Goal: Task Accomplishment & Management: Use online tool/utility

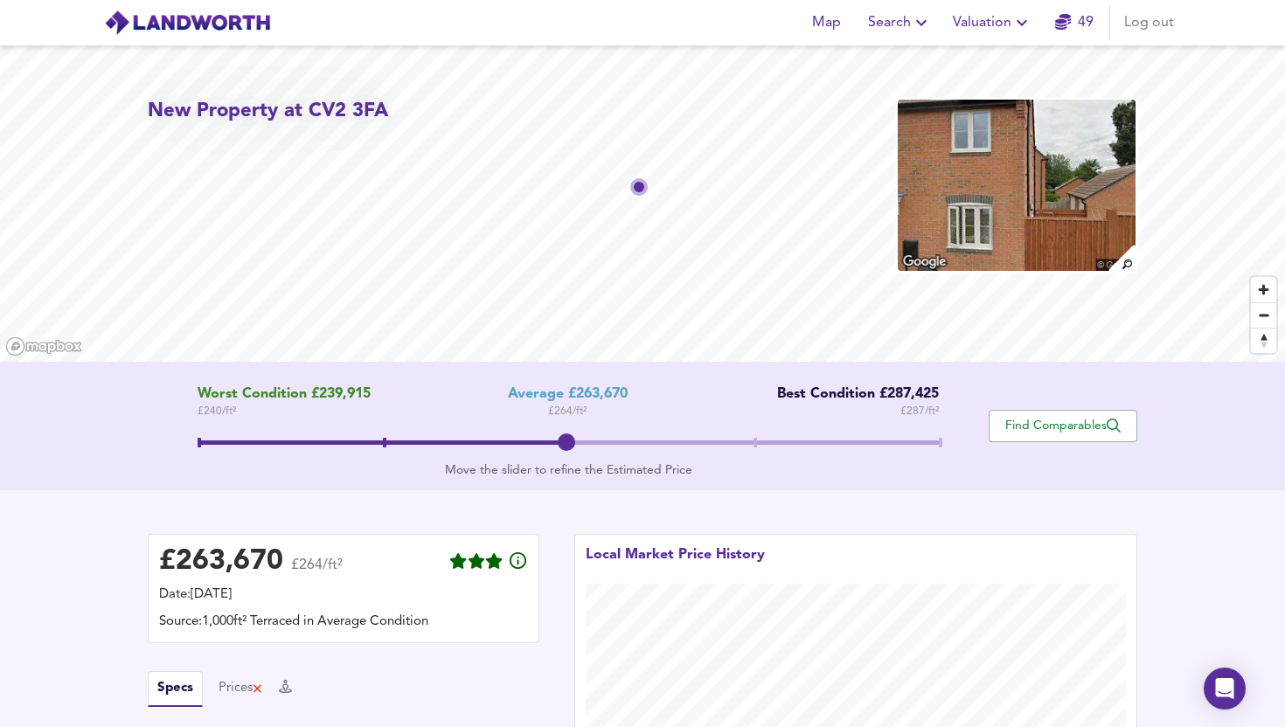
click at [971, 29] on span "Valuation" at bounding box center [993, 22] width 80 height 24
click at [957, 102] on li "Valuation Report History" at bounding box center [992, 94] width 209 height 31
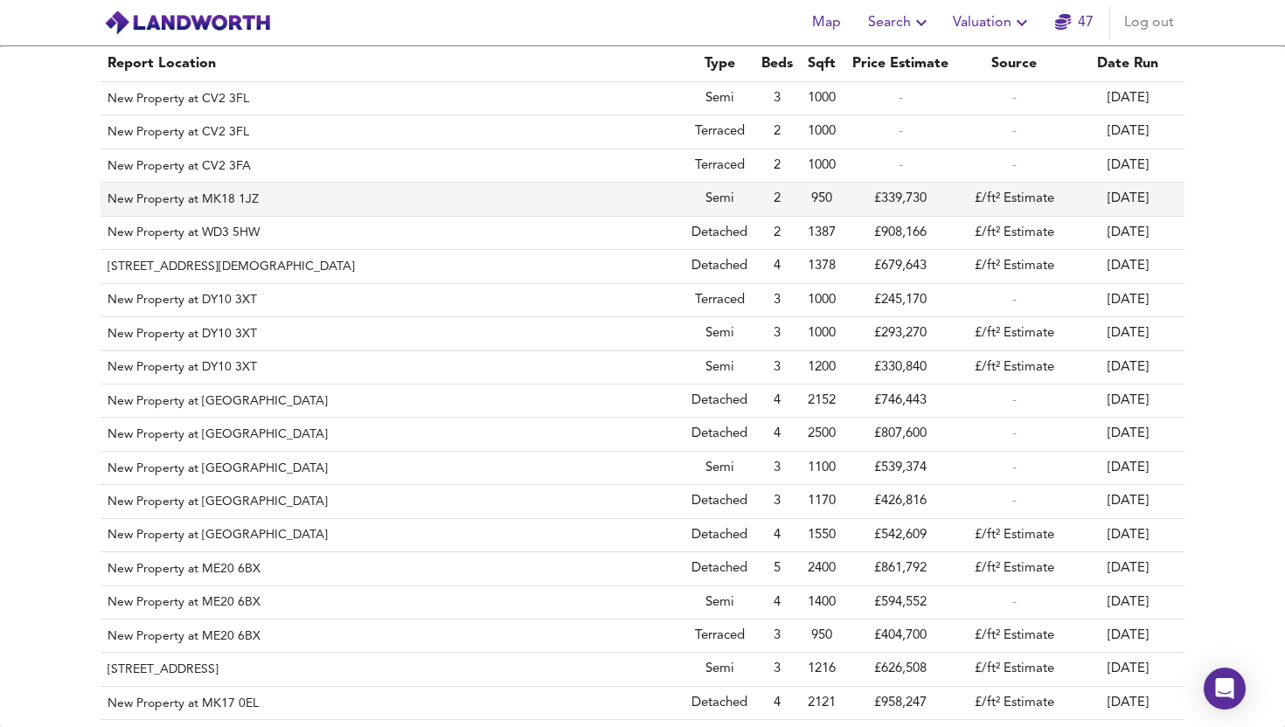
click at [643, 189] on th "New Property at MK18 1JZ" at bounding box center [392, 199] width 584 height 33
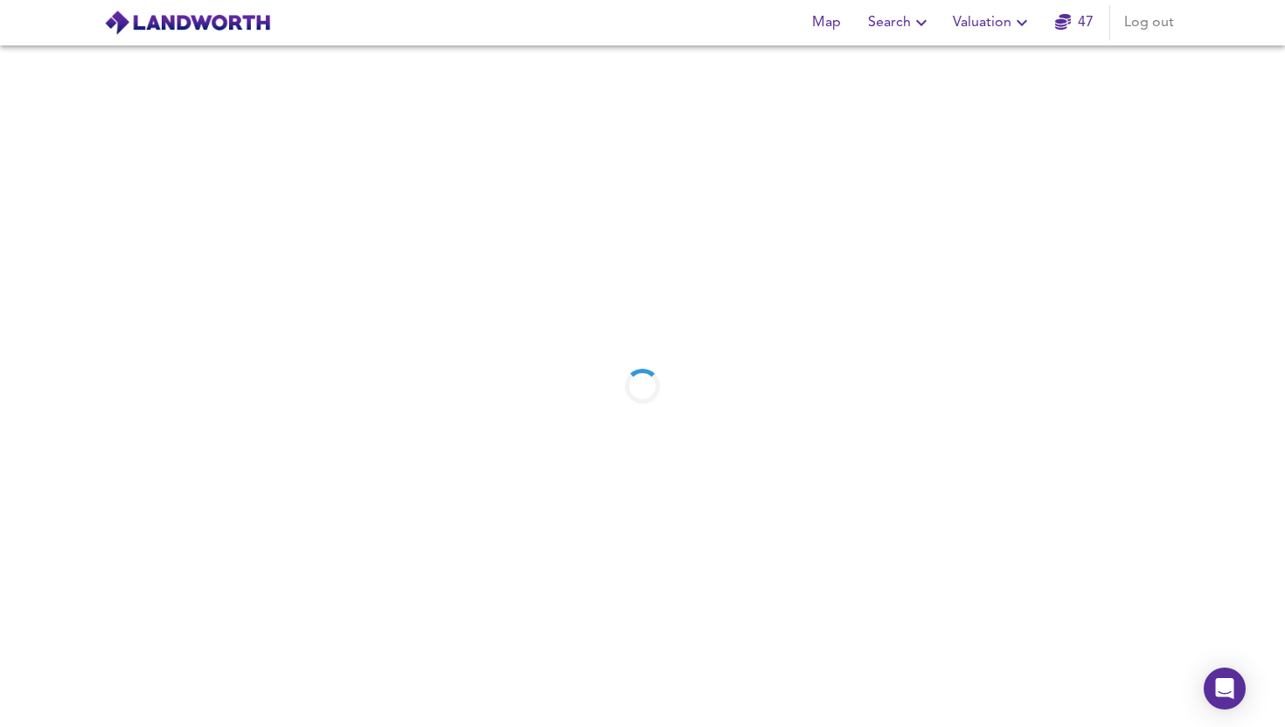
click at [960, 26] on span "Valuation" at bounding box center [993, 22] width 80 height 24
click at [947, 76] on li "New Valuation Report" at bounding box center [992, 62] width 209 height 31
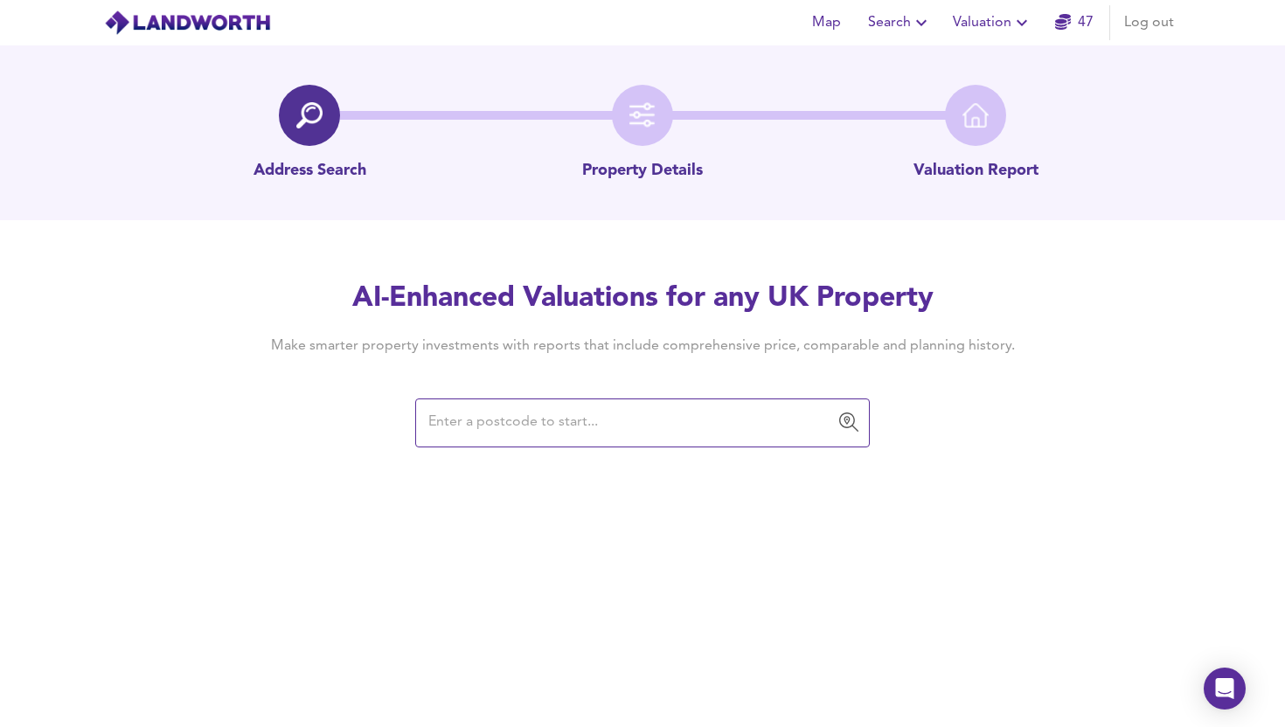
drag, startPoint x: 967, startPoint y: 29, endPoint x: 965, endPoint y: 38, distance: 8.9
click at [967, 29] on span "Valuation" at bounding box center [993, 22] width 80 height 24
click at [963, 71] on li "New Valuation Report" at bounding box center [992, 62] width 209 height 31
click at [500, 434] on input "text" at bounding box center [629, 422] width 412 height 33
paste input "MK18 1JZ"
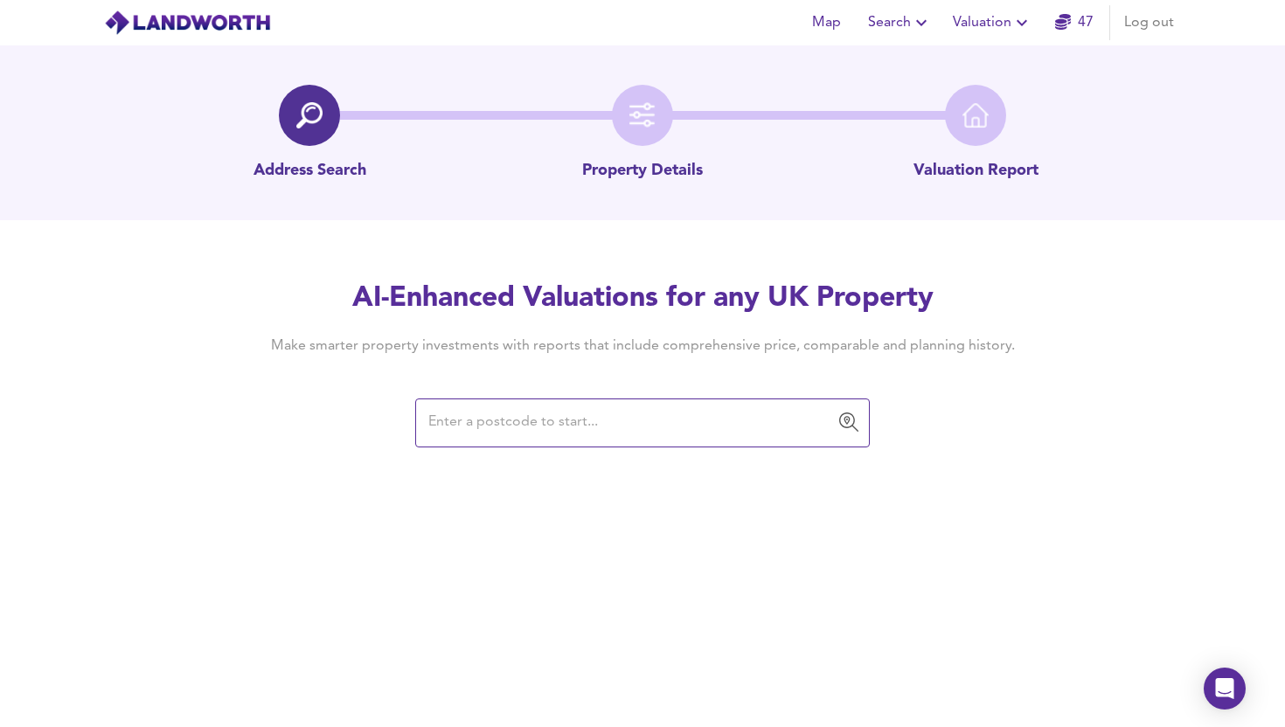
type input "MK18 1JZ"
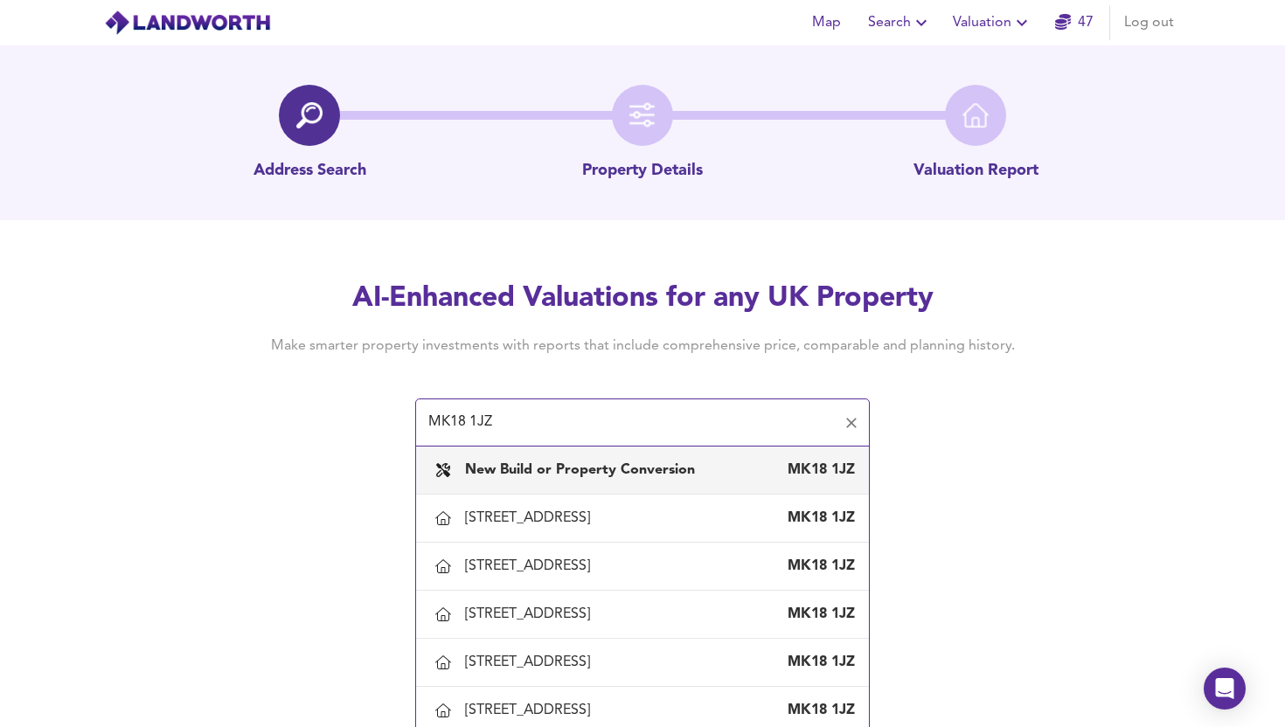
click at [599, 458] on div "New Build or Property Conversion MK18 1JZ" at bounding box center [642, 470] width 425 height 37
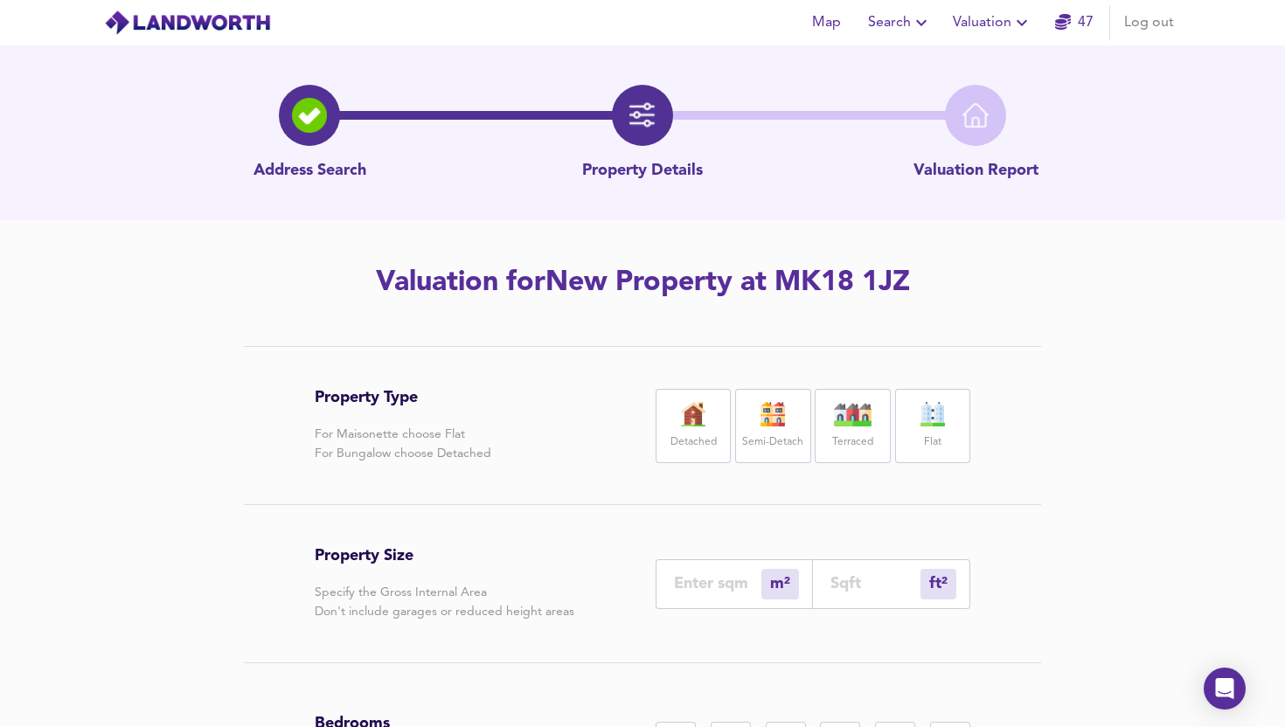
click at [742, 431] on div "Semi-Detach" at bounding box center [772, 426] width 75 height 74
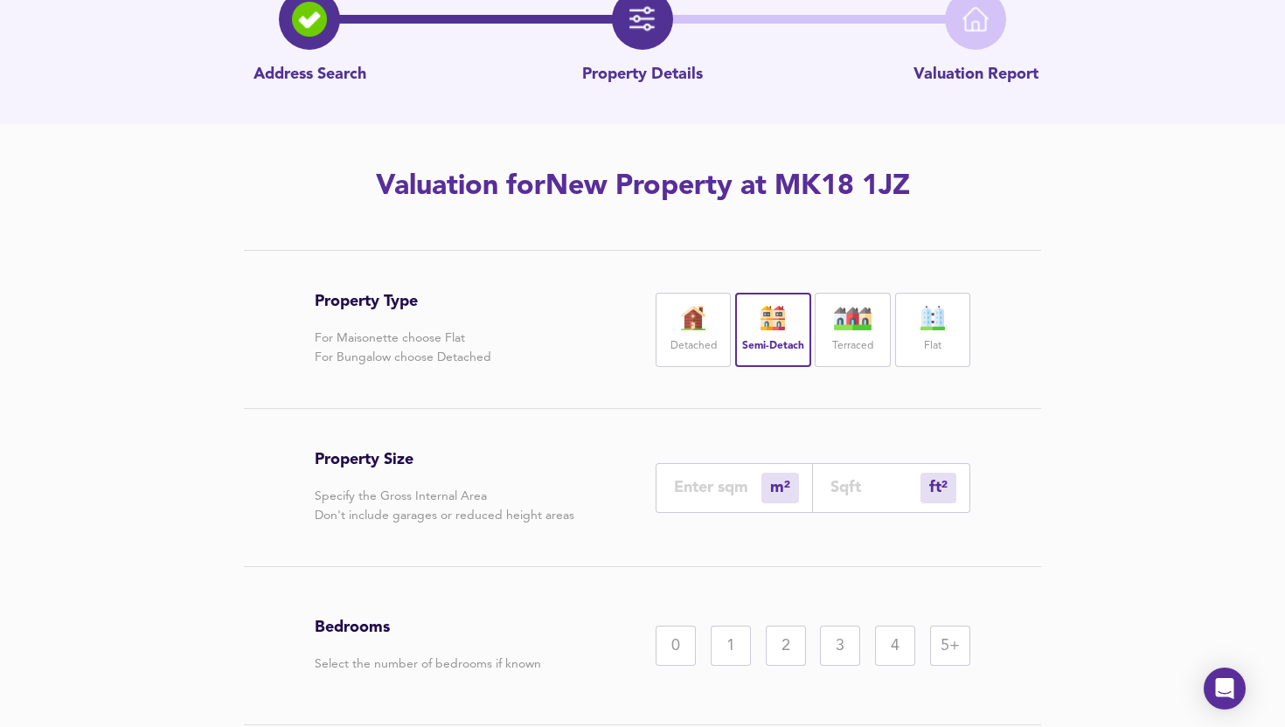
scroll to position [116, 0]
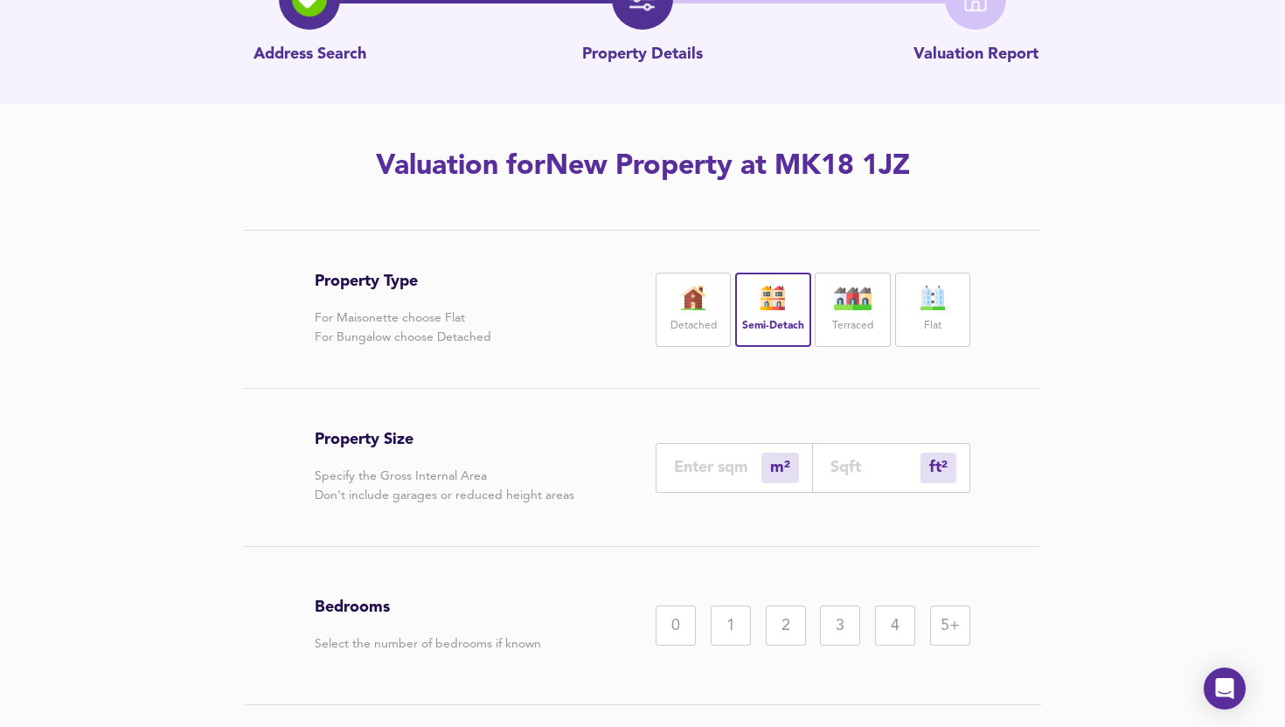
click at [871, 470] on input "number" at bounding box center [875, 467] width 90 height 18
type input "0"
type input "1"
type input "14"
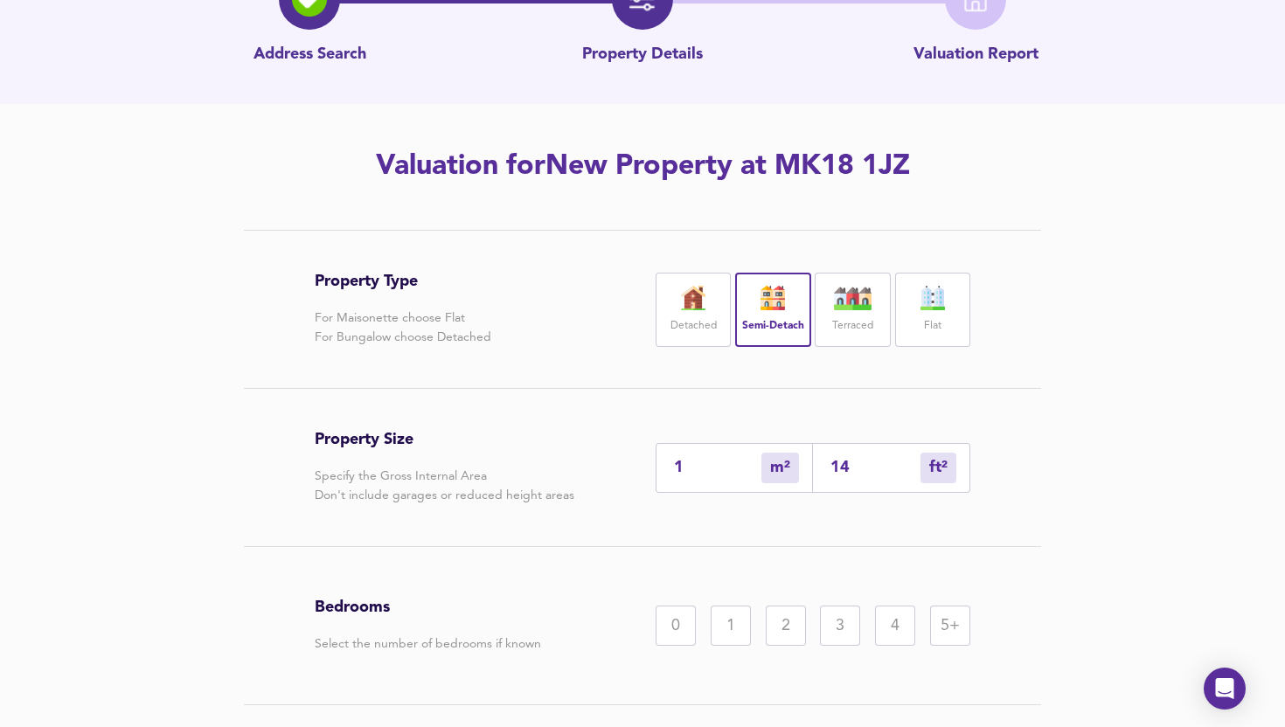
type input "13"
type input "142"
type input "132"
type input "1420"
drag, startPoint x: 1040, startPoint y: 580, endPoint x: 843, endPoint y: 630, distance: 202.8
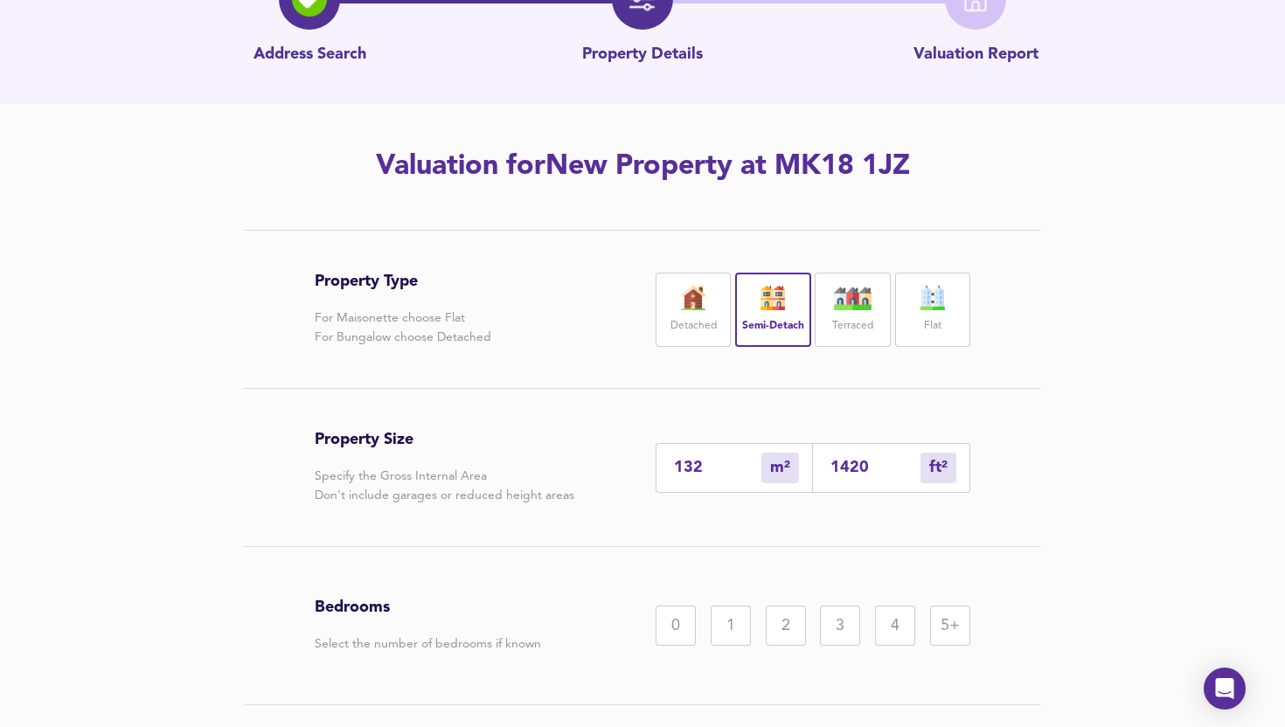
click at [1037, 580] on div "Property Type For Maisonette choose Flat For Bungalow choose Detached Detached …" at bounding box center [642, 520] width 839 height 581
click at [859, 621] on div "3" at bounding box center [840, 626] width 40 height 40
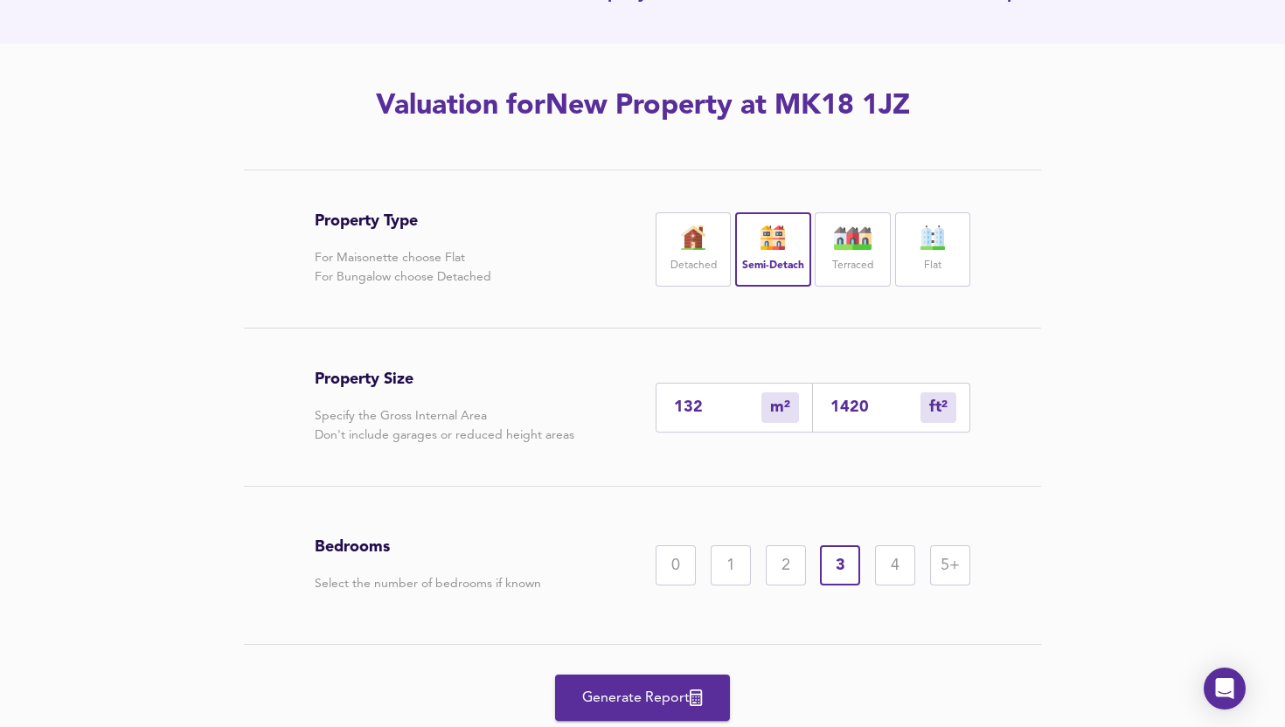
scroll to position [235, 0]
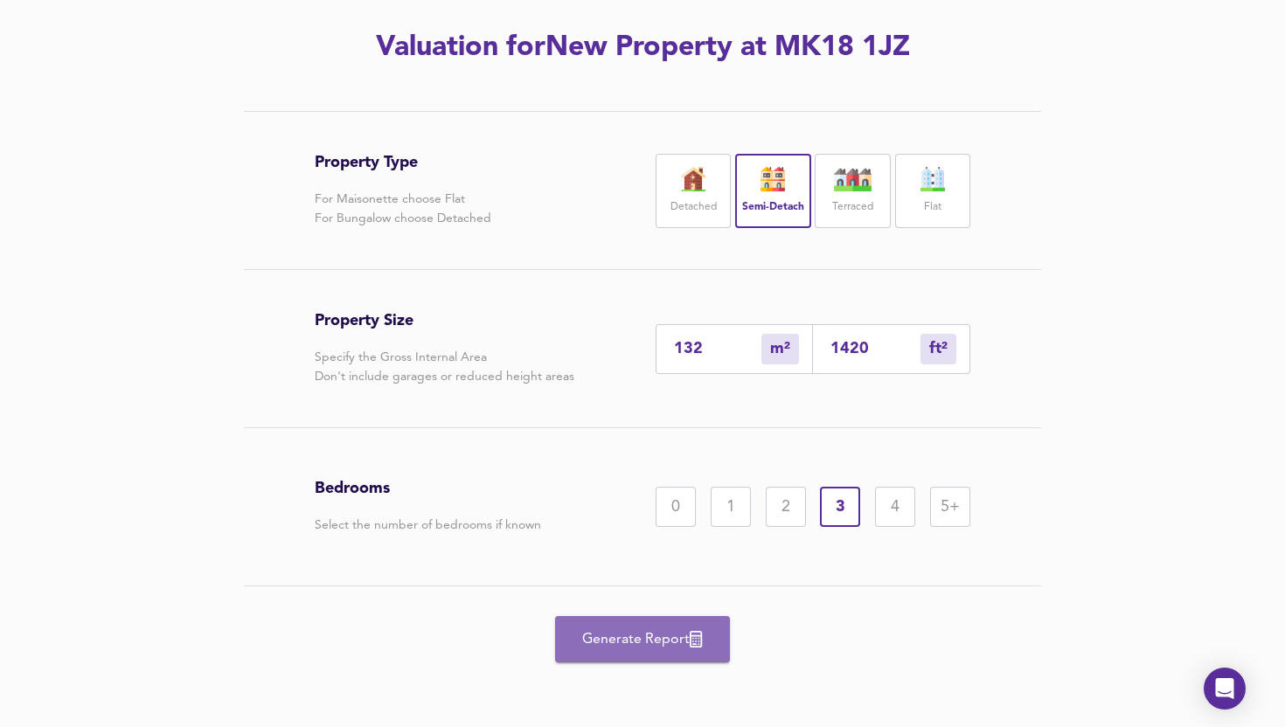
click at [629, 641] on span "Generate Report" at bounding box center [642, 639] width 140 height 24
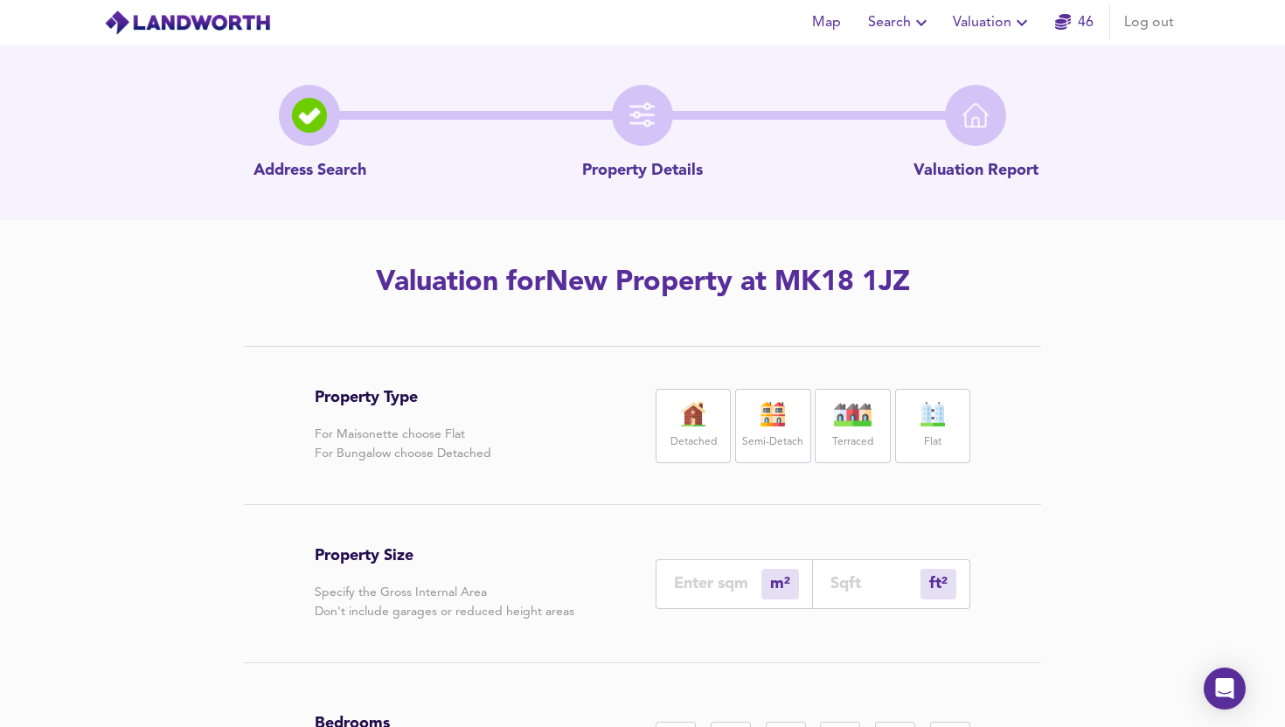
scroll to position [235, 0]
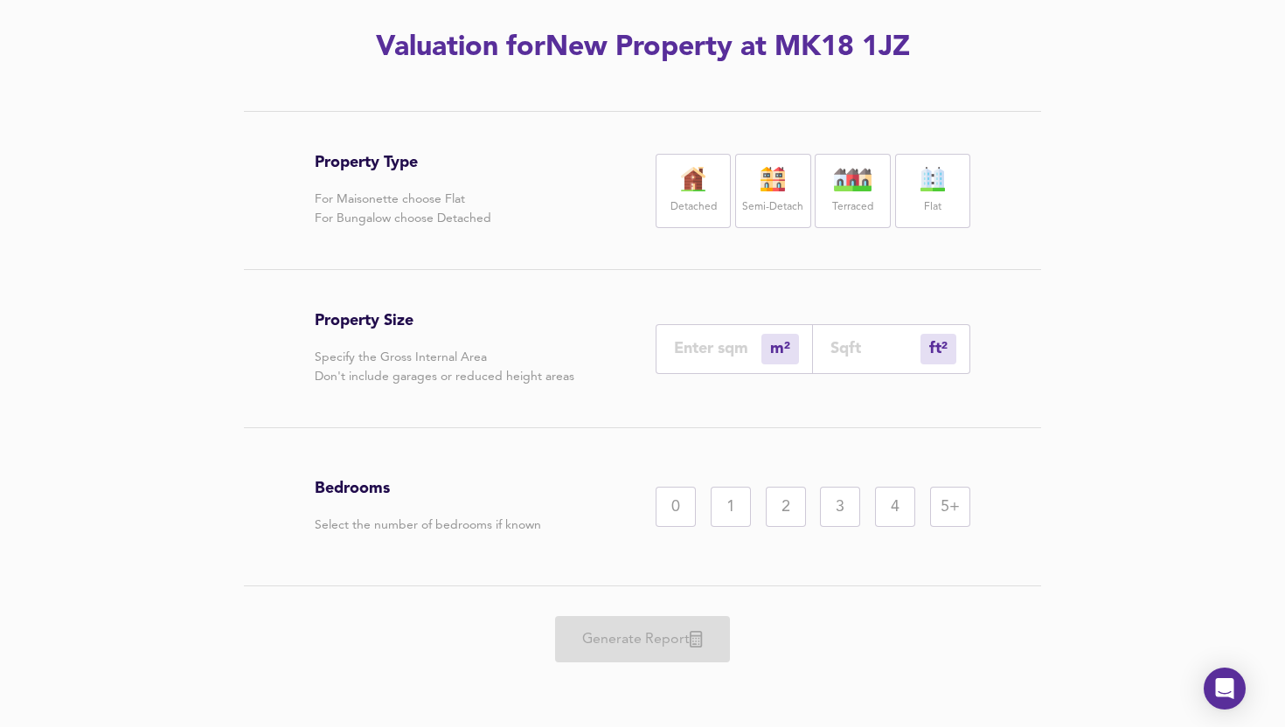
click at [676, 197] on label "Detached" at bounding box center [693, 208] width 46 height 22
click at [847, 339] on input "number" at bounding box center [875, 348] width 90 height 18
type input "0"
type input "2"
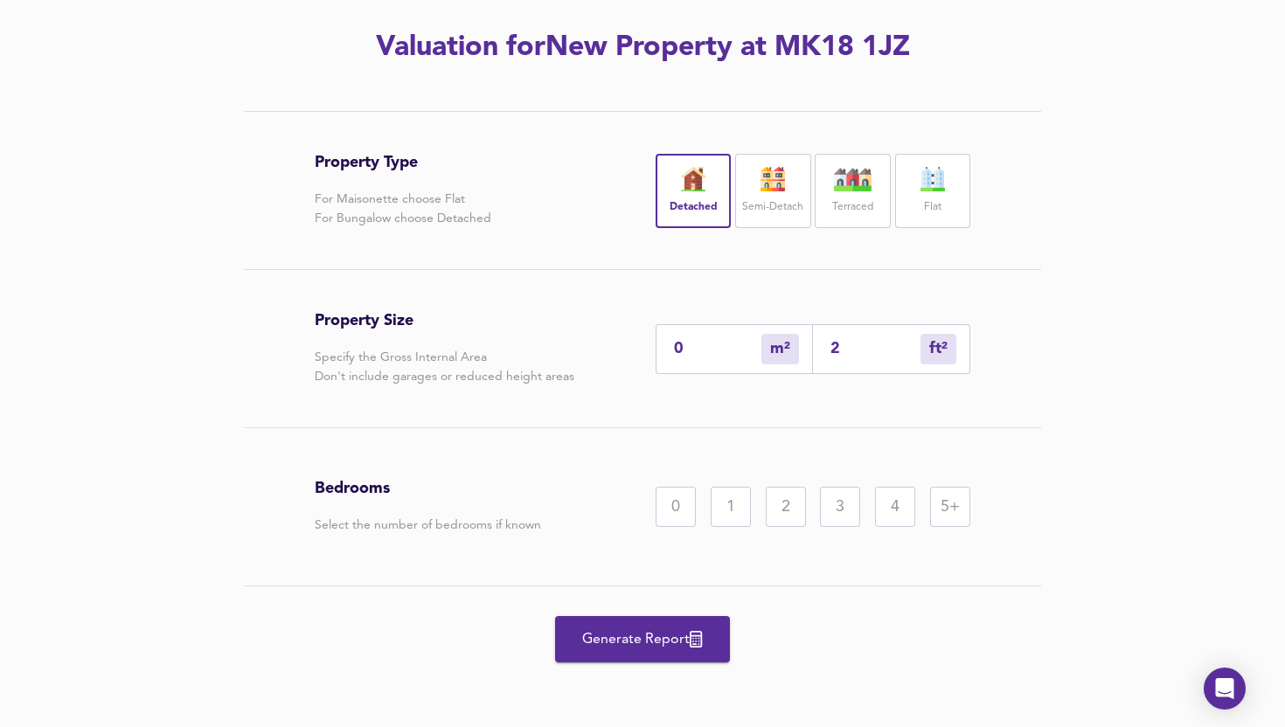
type input "2"
type input "25"
type input "0"
type input "2"
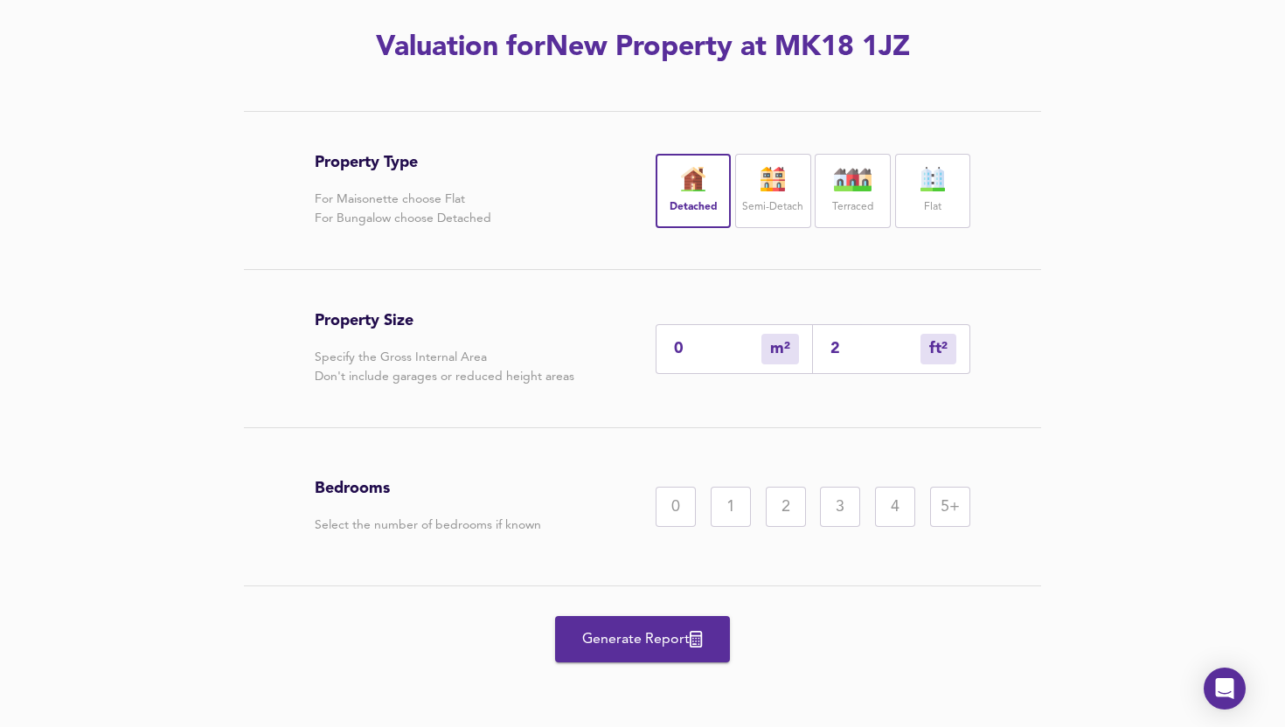
type input "26"
type input "24"
type input "260"
type input "242"
type input "2600"
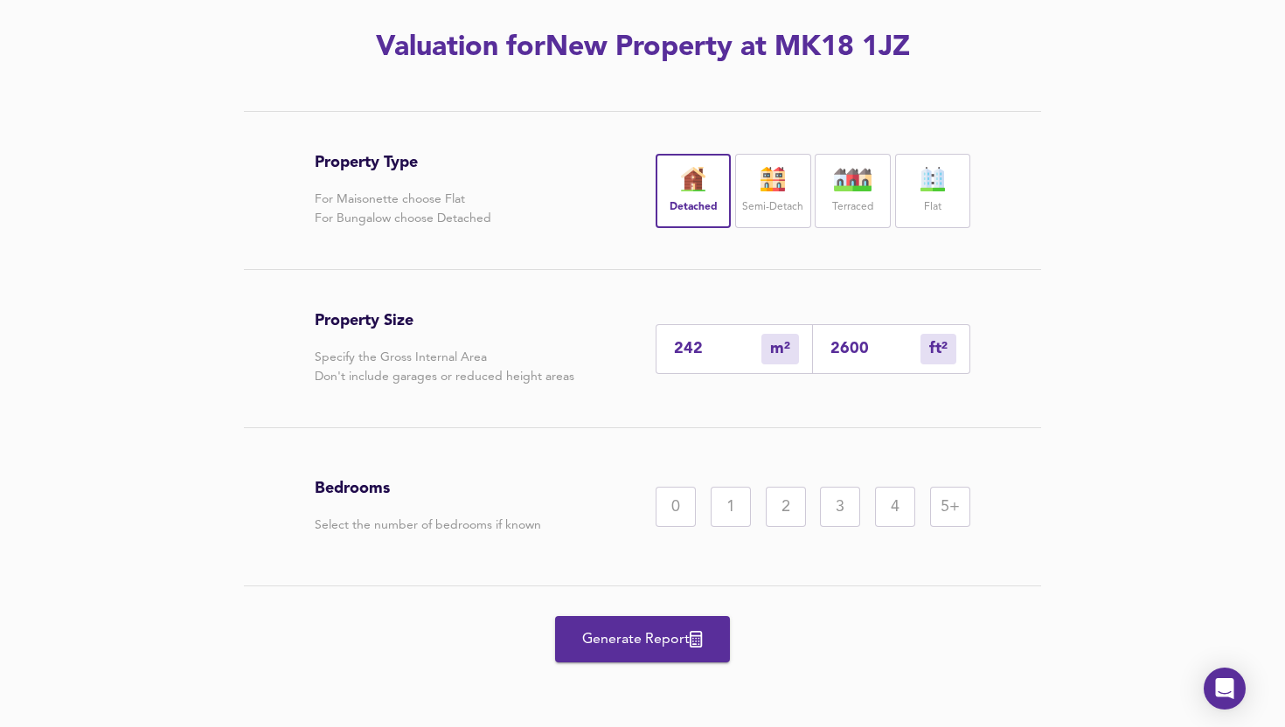
click at [902, 491] on div "4" at bounding box center [895, 507] width 40 height 40
click at [592, 653] on button "Generate Report" at bounding box center [642, 639] width 175 height 46
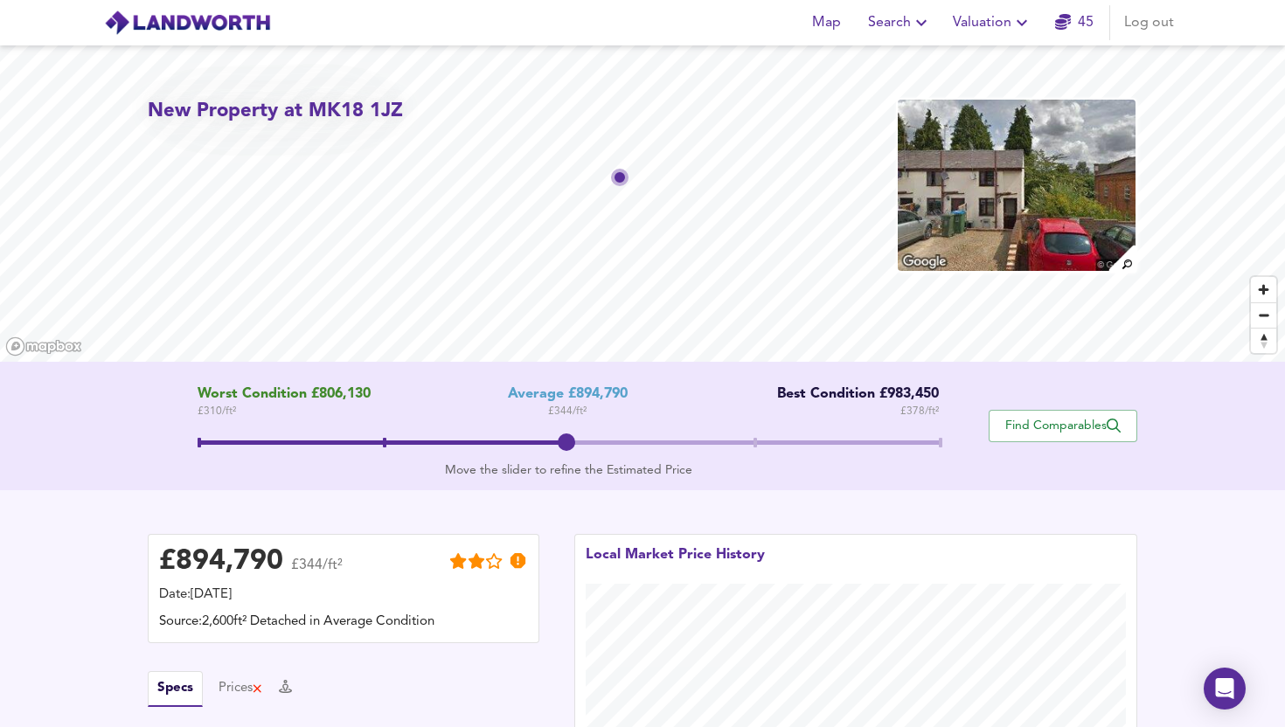
click at [981, 24] on span "Valuation" at bounding box center [993, 22] width 80 height 24
click at [976, 87] on li "Valuation Report History" at bounding box center [992, 94] width 209 height 31
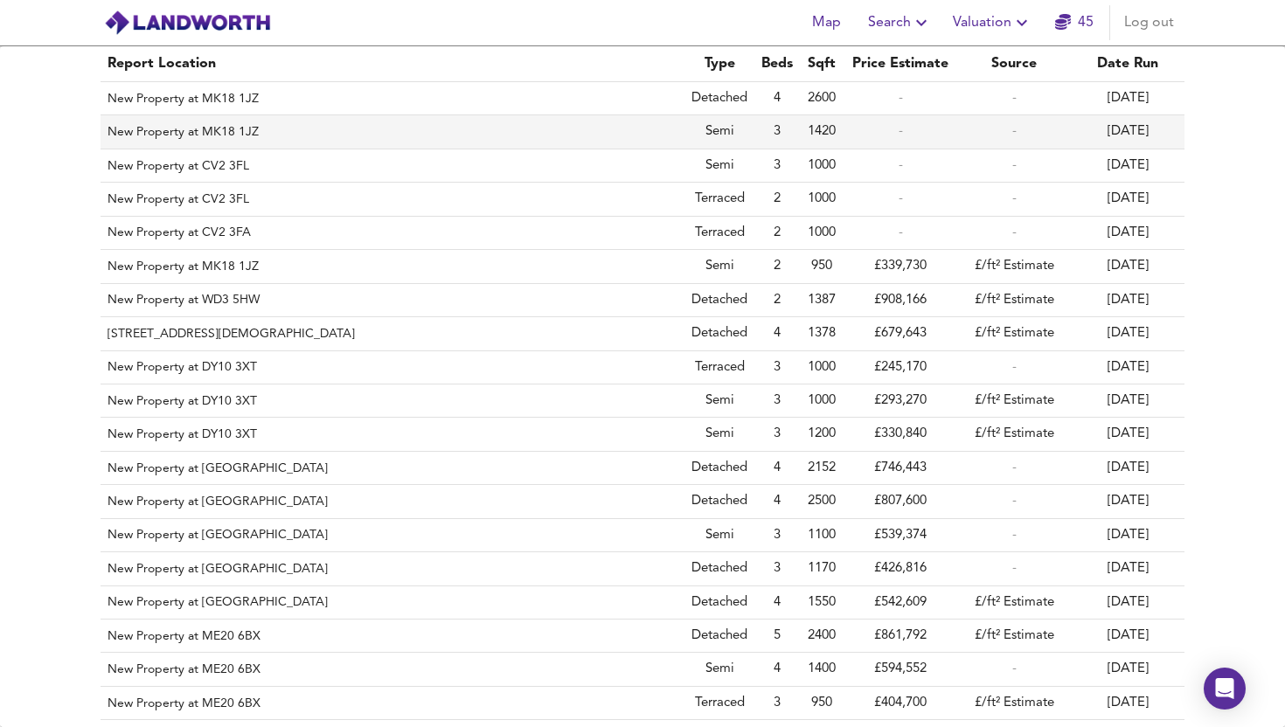
click at [622, 134] on th "New Property at MK18 1JZ" at bounding box center [392, 131] width 584 height 33
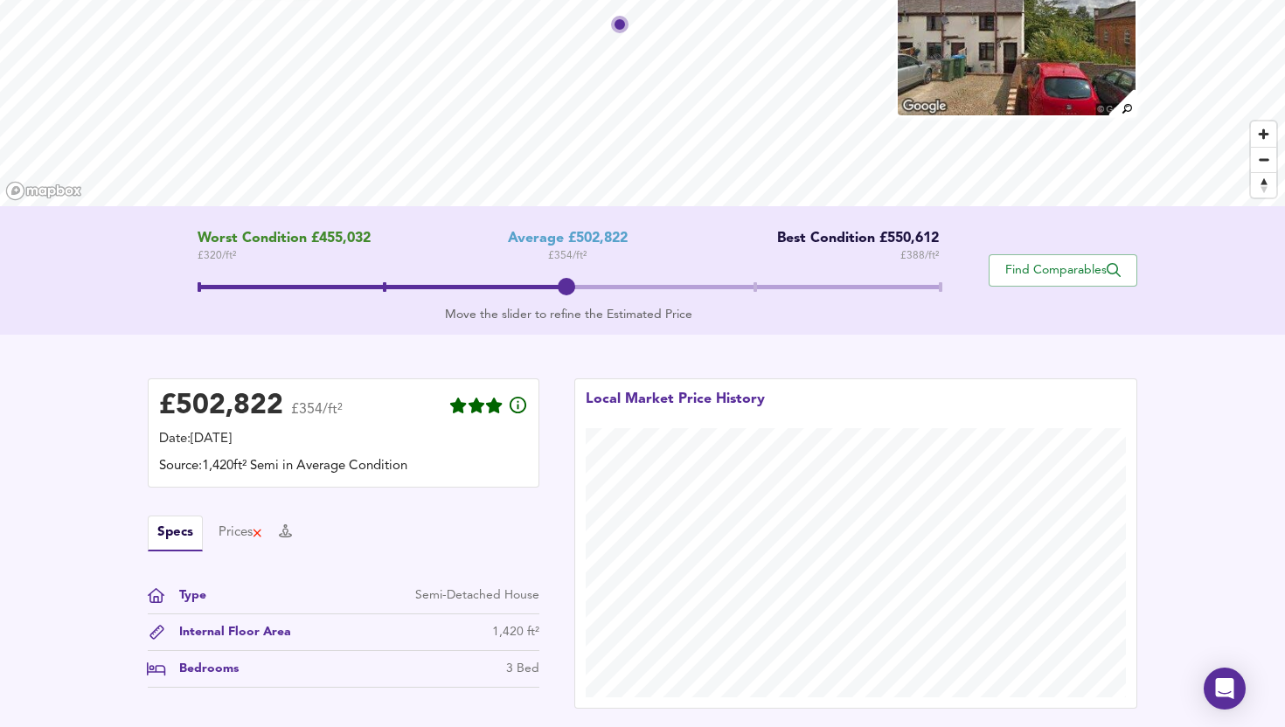
scroll to position [159, 0]
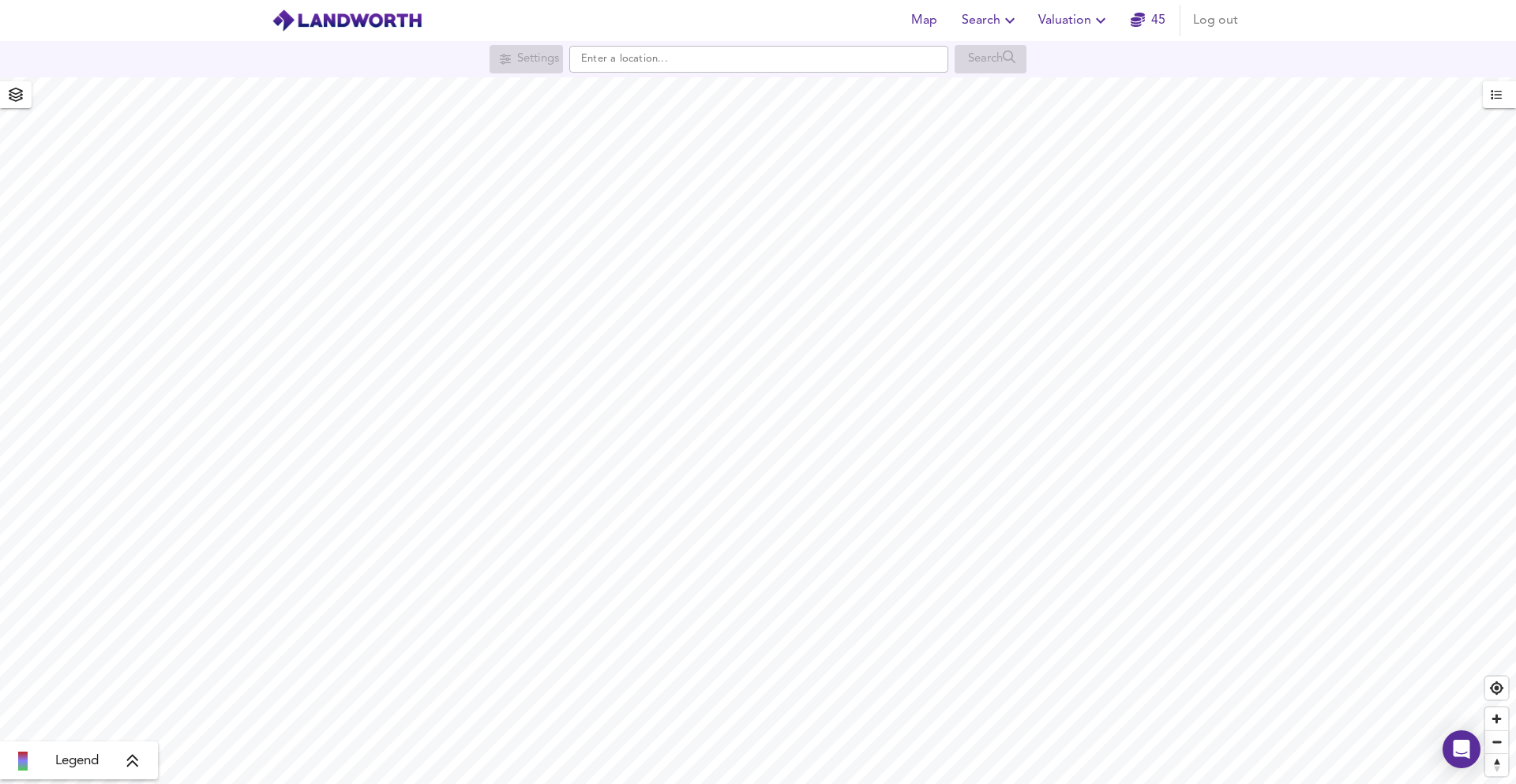
click at [1085, 16] on span "Valuation" at bounding box center [1074, 20] width 72 height 22
click at [1023, 62] on li "New Valuation Report" at bounding box center [1073, 56] width 189 height 28
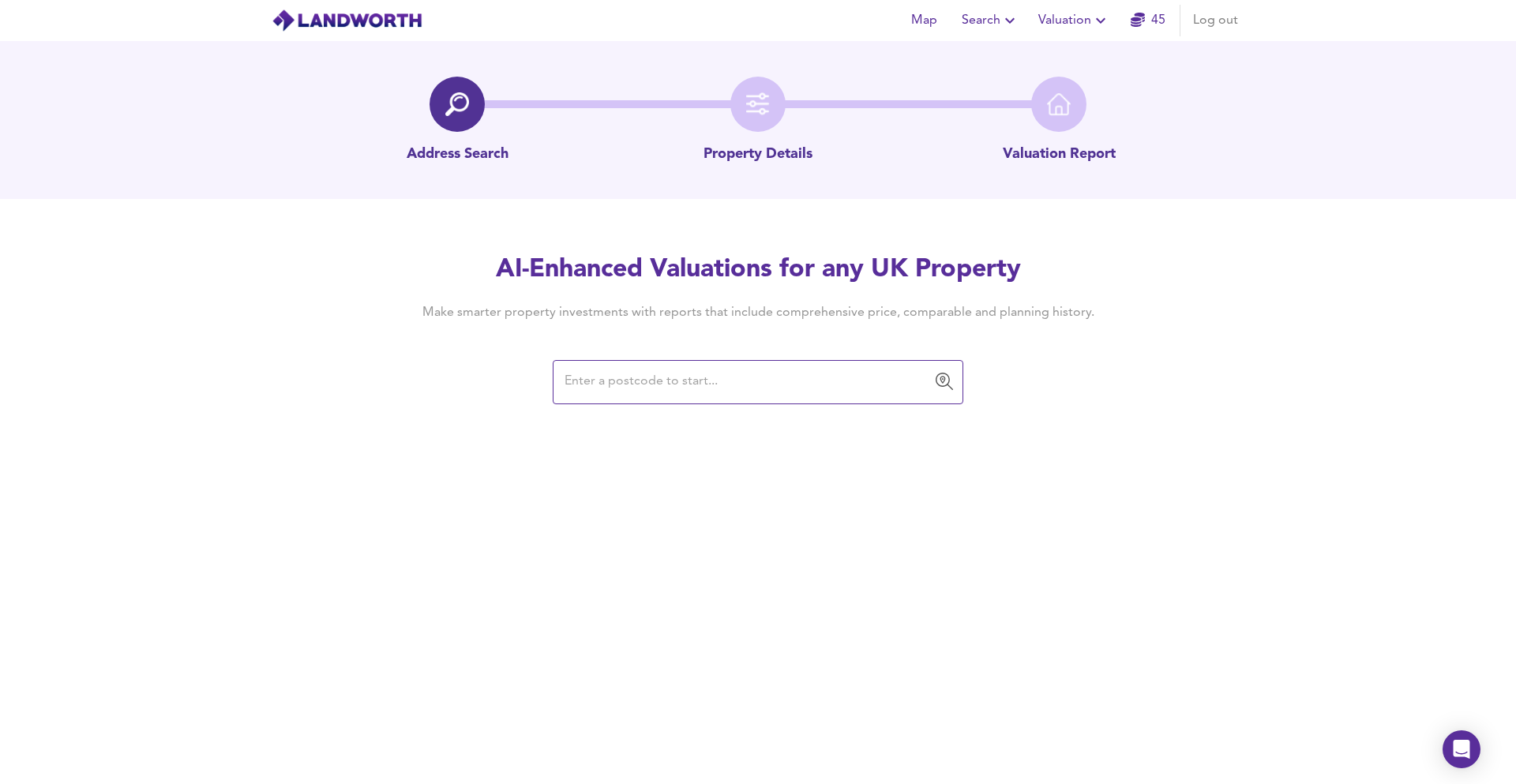
type input "[URL][DOMAIN_NAME]"
paste input "MK18 1JZ"
type input "MK18 1JZ"
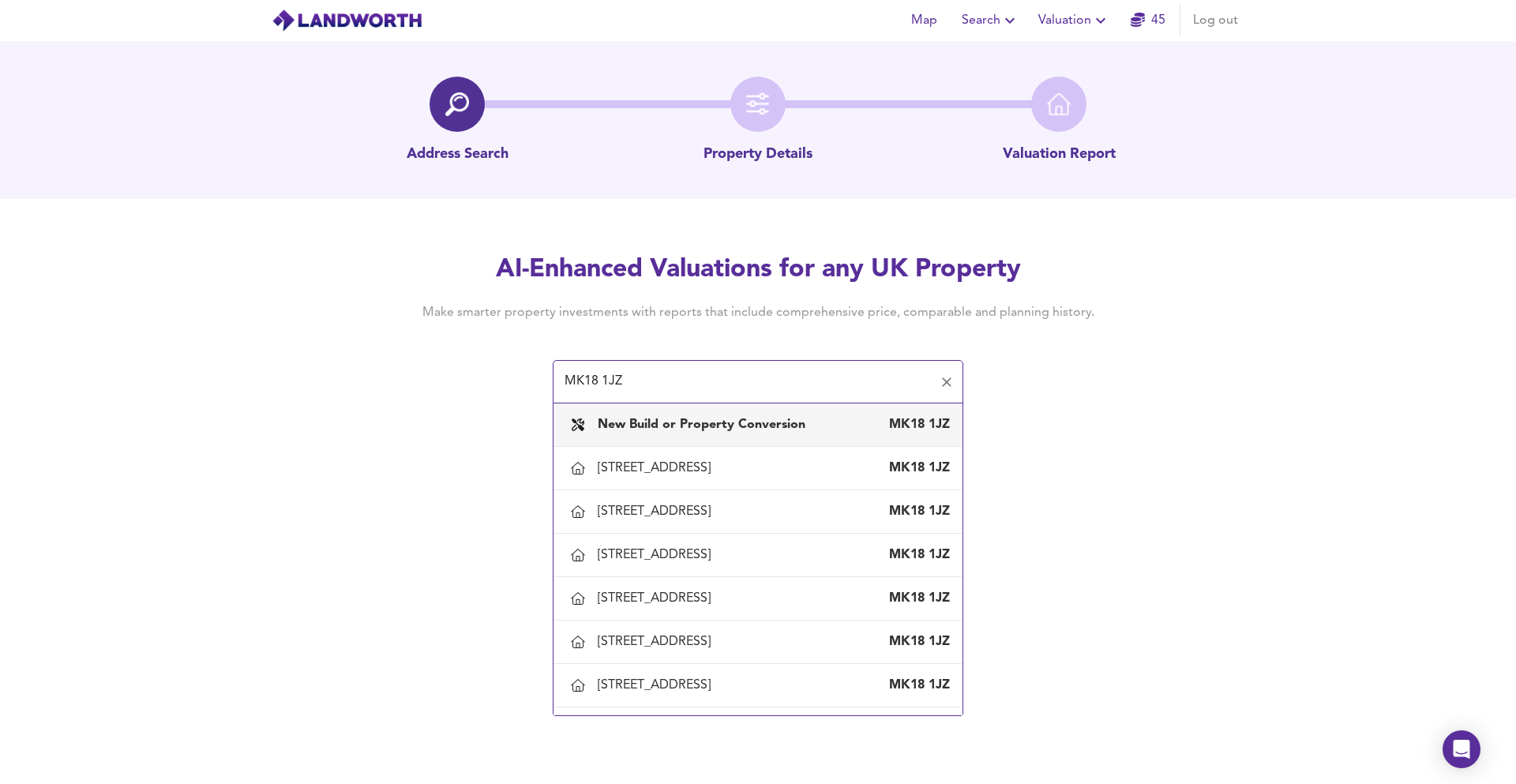
click at [648, 416] on div "New Build or Property Conversion" at bounding box center [705, 425] width 214 height 17
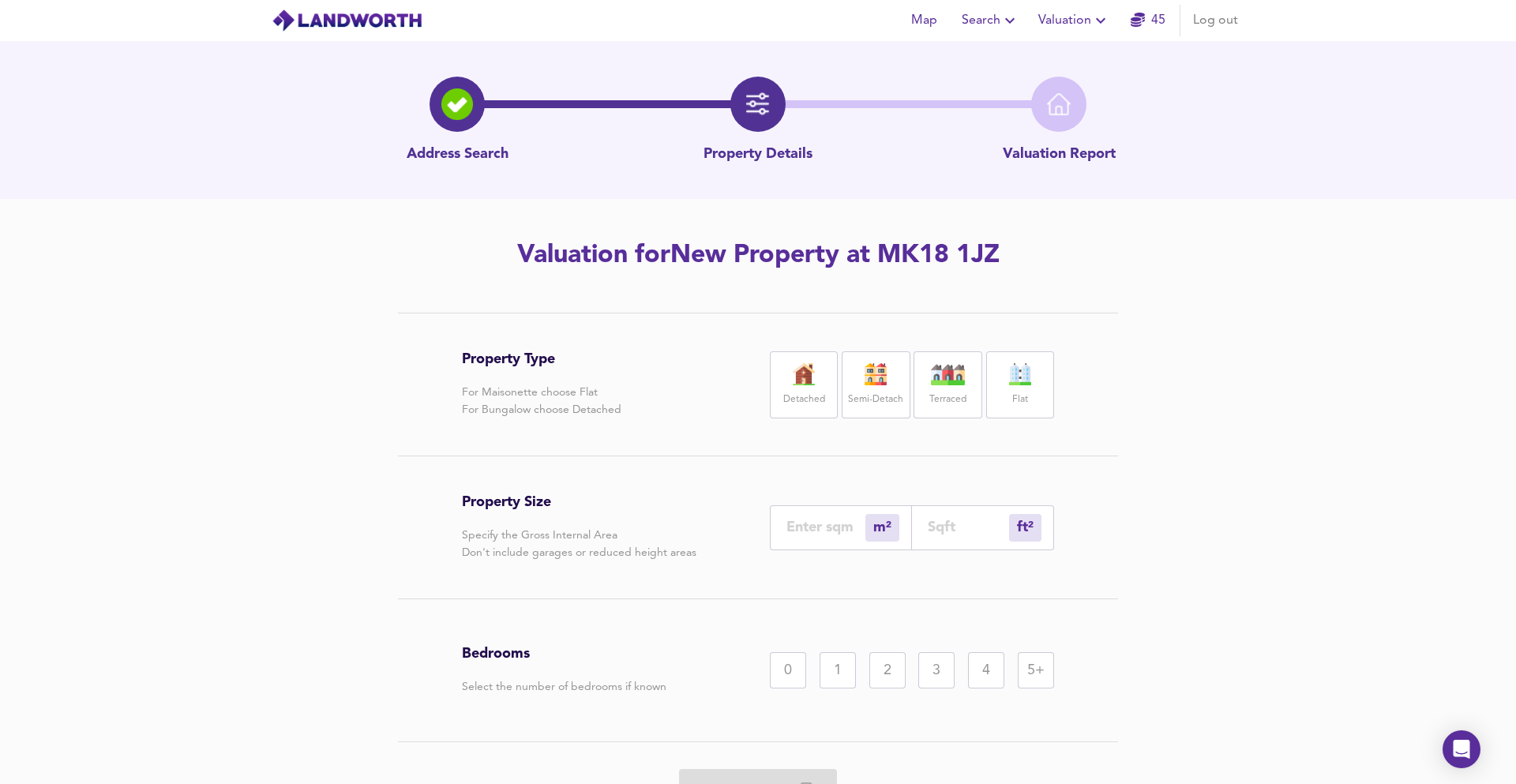
click at [824, 385] on div "Detached" at bounding box center [803, 385] width 68 height 67
click at [950, 510] on div "ft² sqft" at bounding box center [982, 527] width 142 height 45
click at [944, 523] on input "number" at bounding box center [969, 526] width 81 height 16
type input "0"
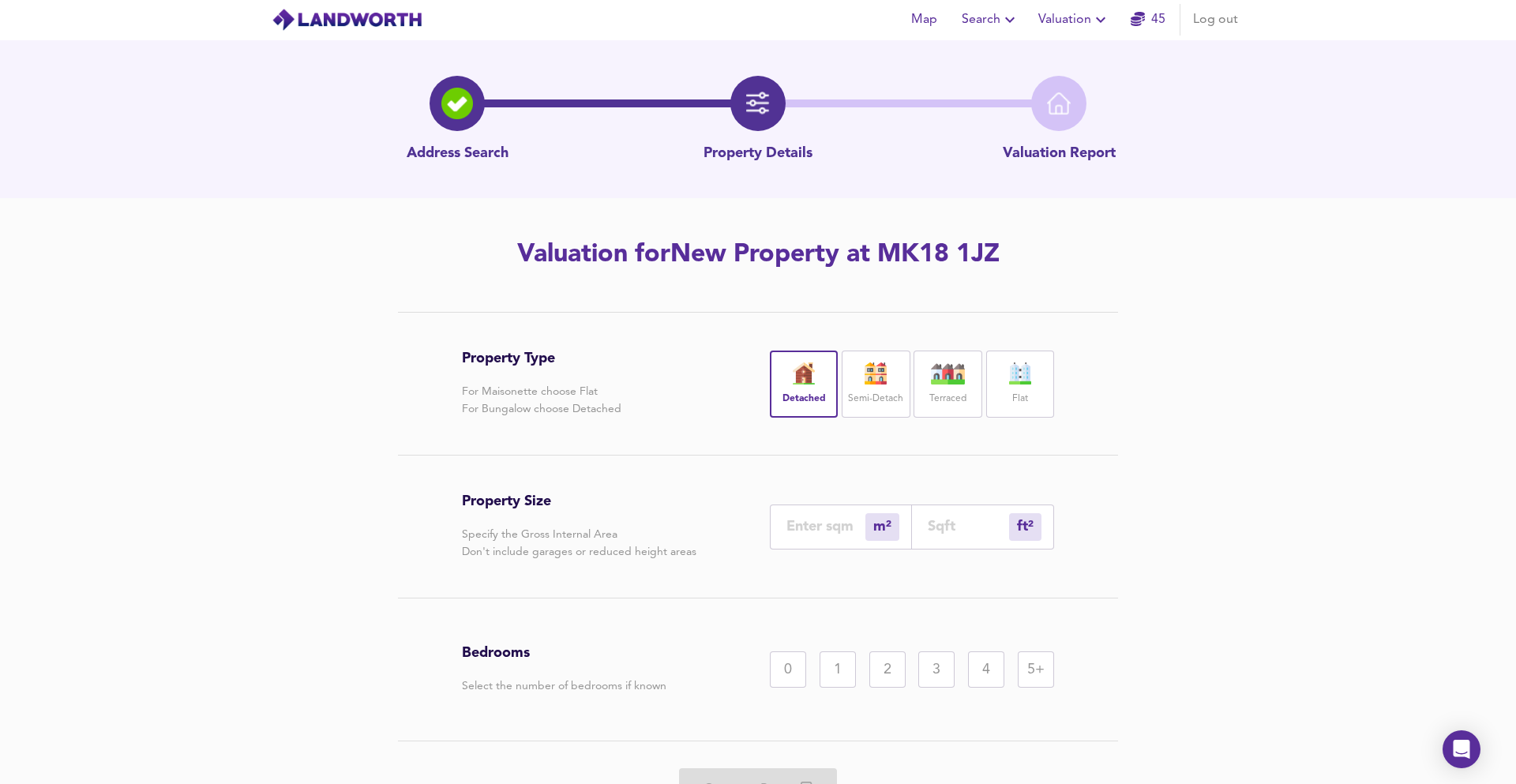
type input "1"
type input "12"
type input "129"
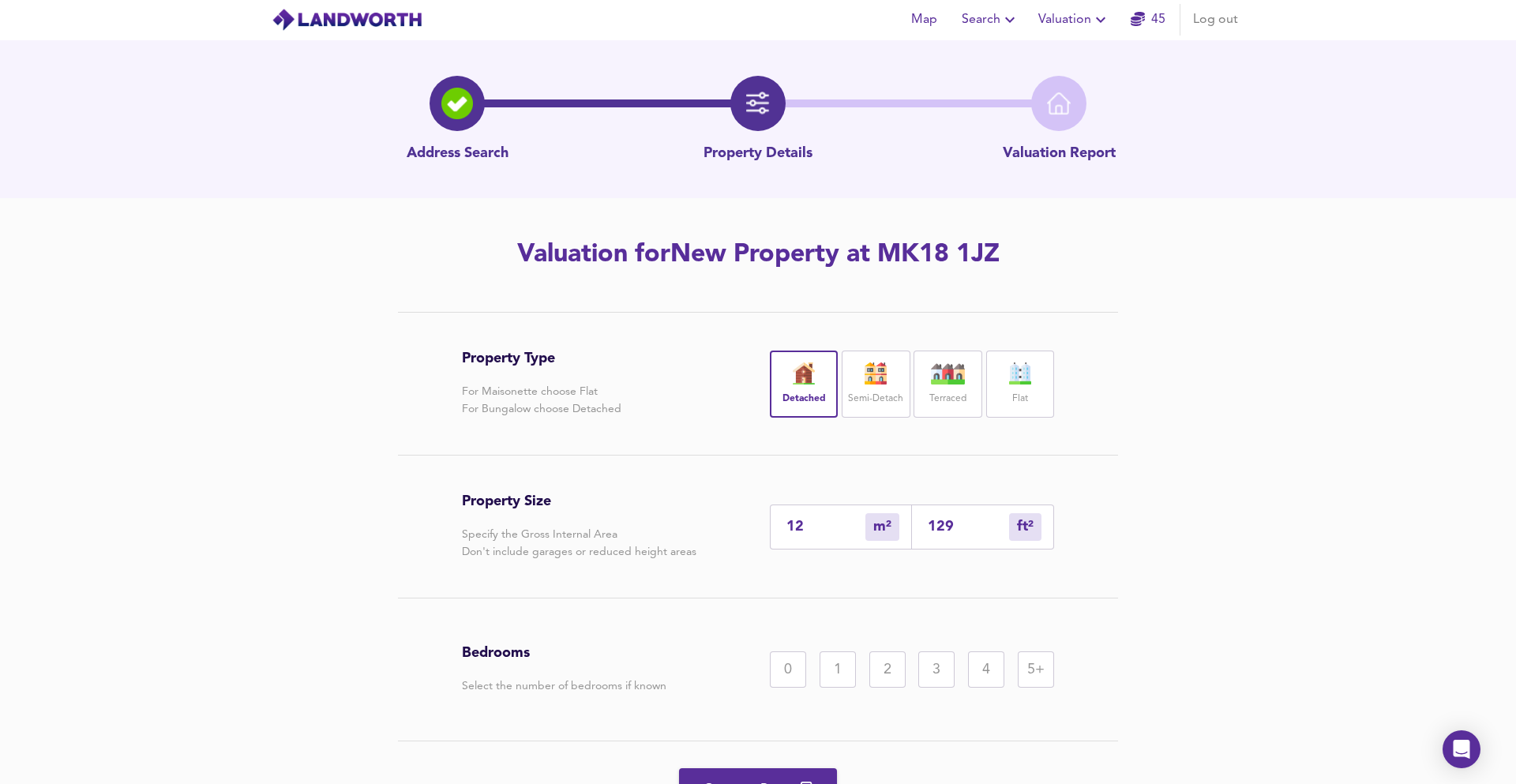
type input "120"
type input "1290"
click at [917, 649] on div "Bedrooms Select the number of bedrooms if known 0 1 2 3 4 5+" at bounding box center [757, 668] width 592 height 142
drag, startPoint x: 930, startPoint y: 656, endPoint x: 836, endPoint y: 634, distance: 96.5
click at [930, 656] on div "3" at bounding box center [936, 669] width 36 height 36
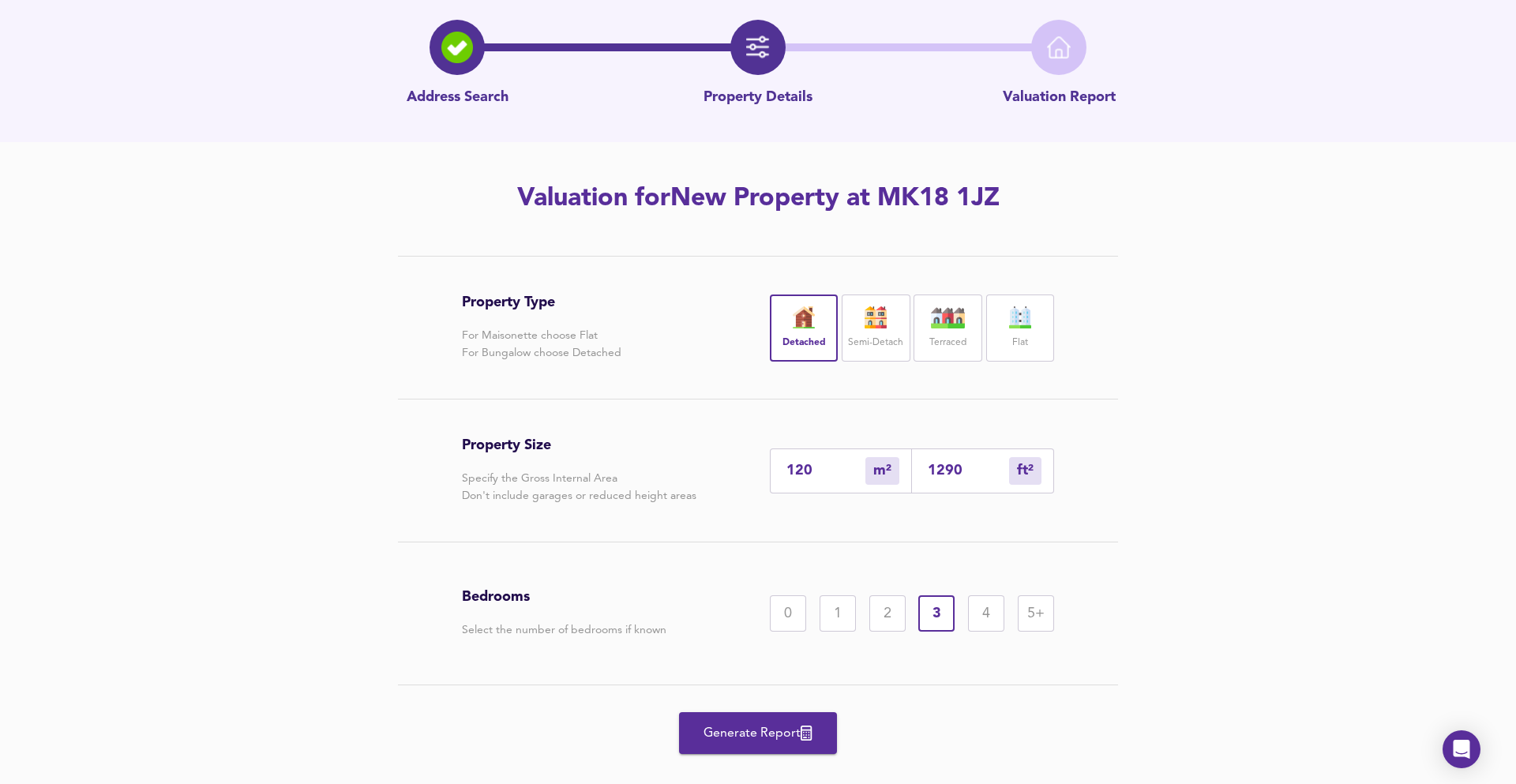
scroll to position [85, 0]
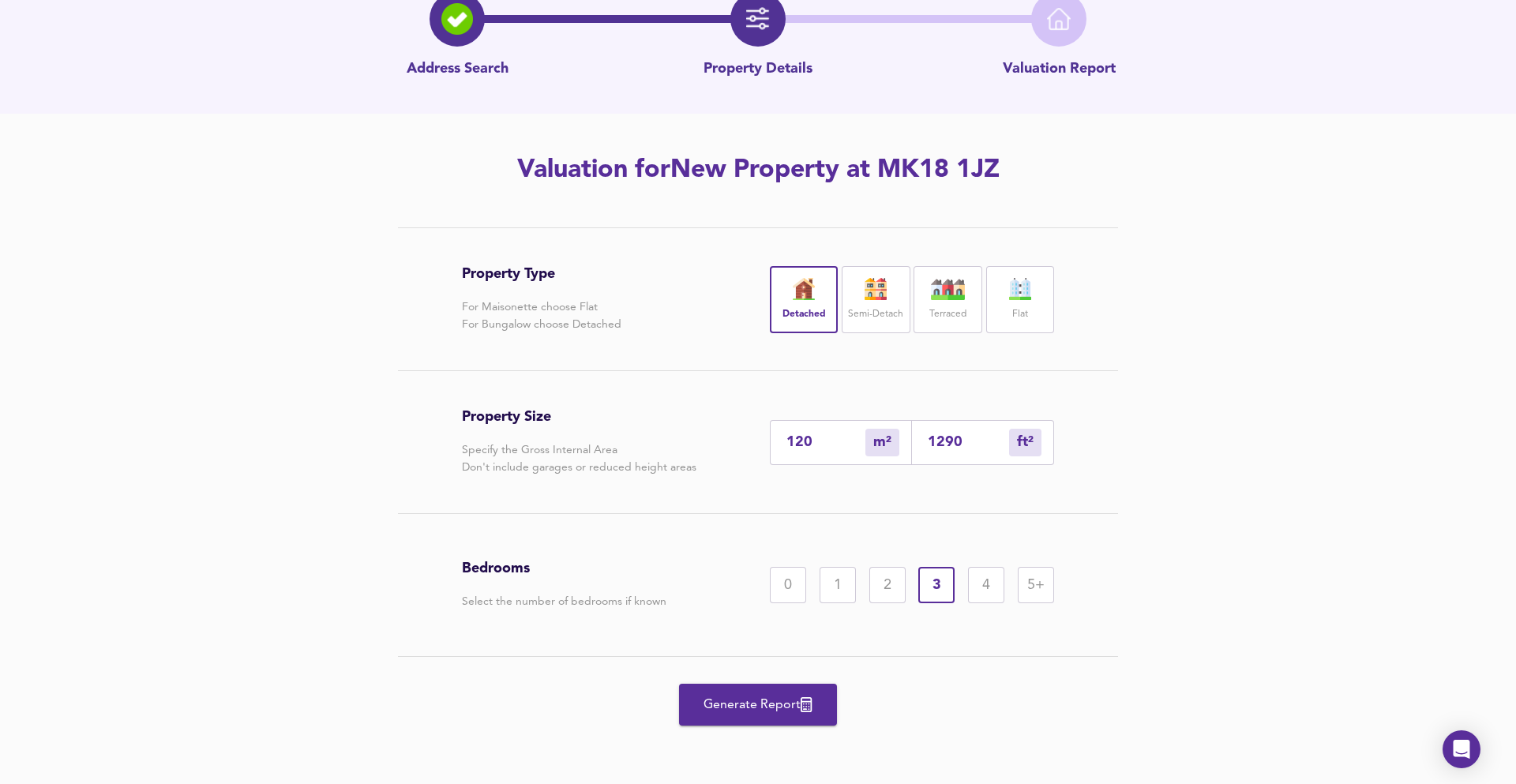
drag, startPoint x: 755, startPoint y: 658, endPoint x: 773, endPoint y: 691, distance: 37.6
click at [755, 657] on div "Generate Report" at bounding box center [757, 705] width 592 height 96
click at [781, 701] on span "Generate Report" at bounding box center [758, 705] width 126 height 22
